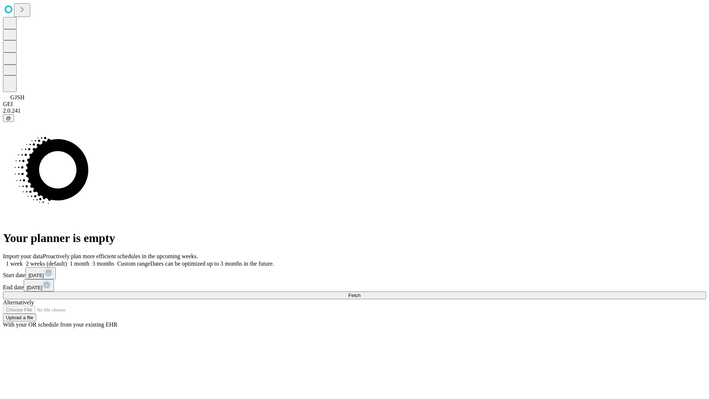
click at [360, 292] on span "Fetch" at bounding box center [354, 295] width 12 height 6
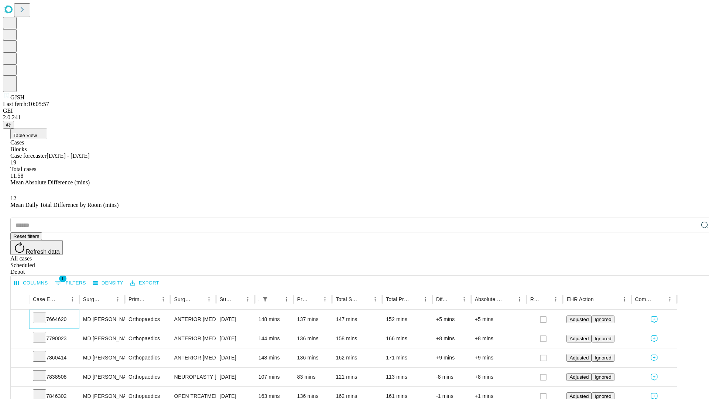
click at [43, 313] on icon at bounding box center [39, 316] width 7 height 7
